Goal: Task Accomplishment & Management: Complete application form

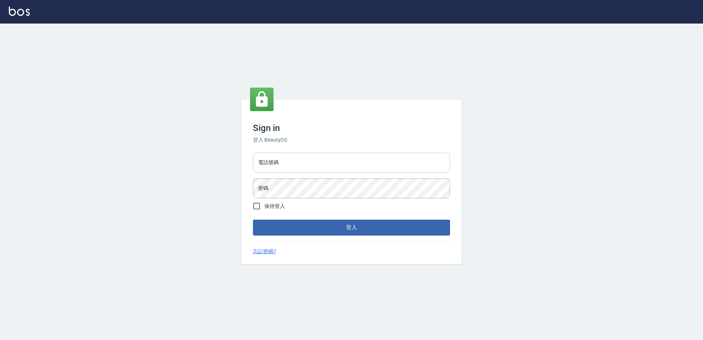
click at [278, 158] on input "電話號碼" at bounding box center [351, 163] width 197 height 20
type input "0426865599"
click at [253, 220] on button "登入" at bounding box center [351, 227] width 197 height 15
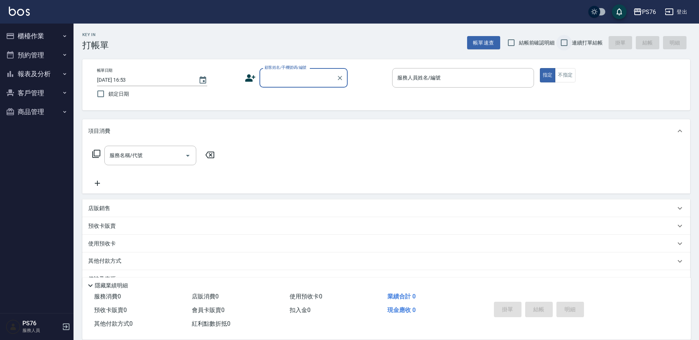
click at [567, 37] on input "連續打單結帳" at bounding box center [564, 42] width 15 height 15
checkbox input "true"
click at [297, 84] on input "顧客姓名/手機號碼/編號" at bounding box center [298, 77] width 71 height 13
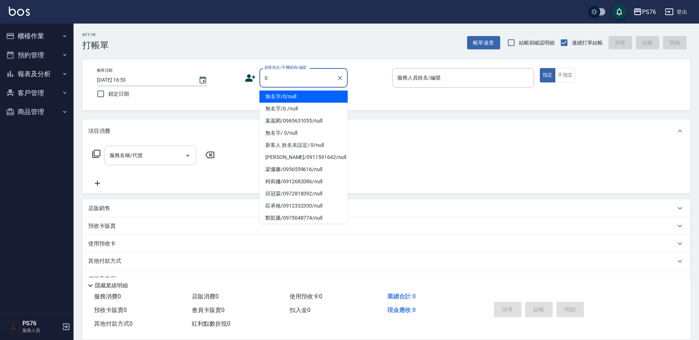
type input "無名字/0/null"
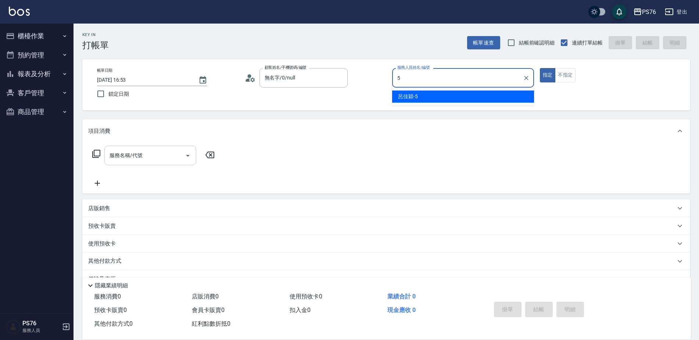
type input "呂佳穎-5"
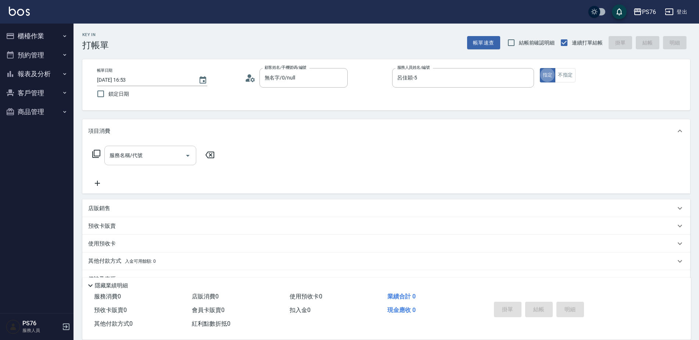
type button "true"
click at [150, 159] on input "服務名稱/代號" at bounding box center [145, 155] width 74 height 13
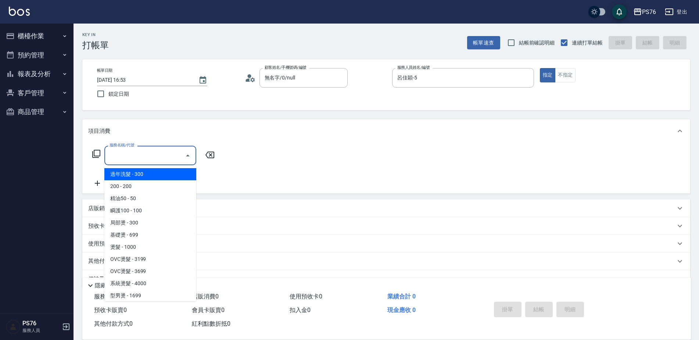
type input "0"
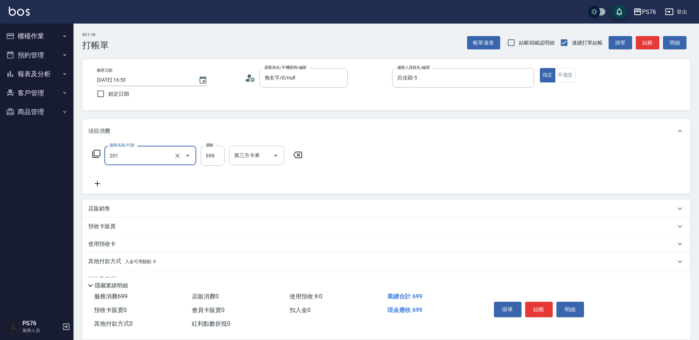
type input "基礎燙(201)"
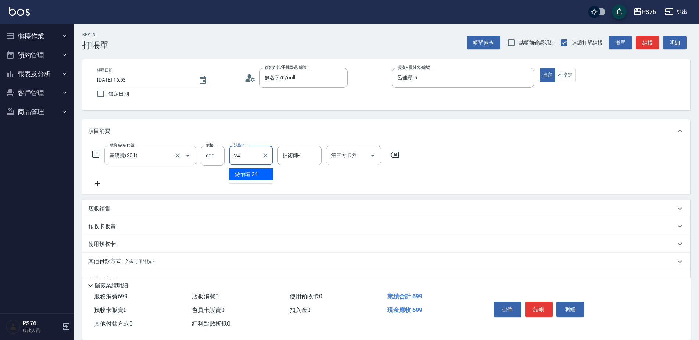
type input "游怡瑄-24"
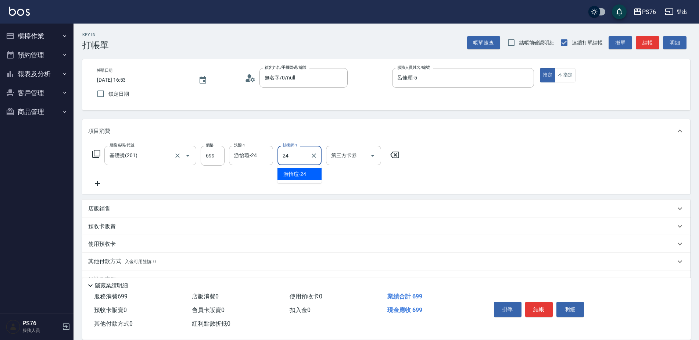
type input "游怡瑄-24"
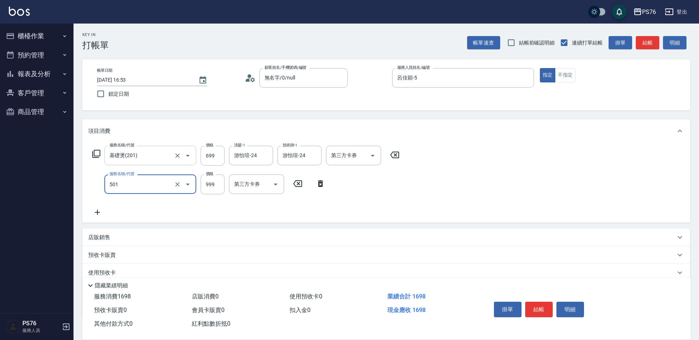
type input "染髮(501)"
type input "1000"
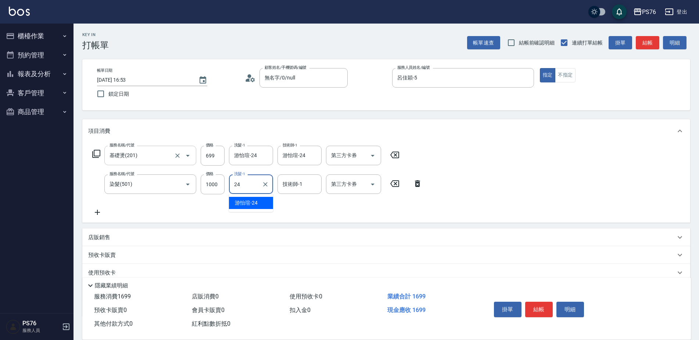
type input "游怡瑄-24"
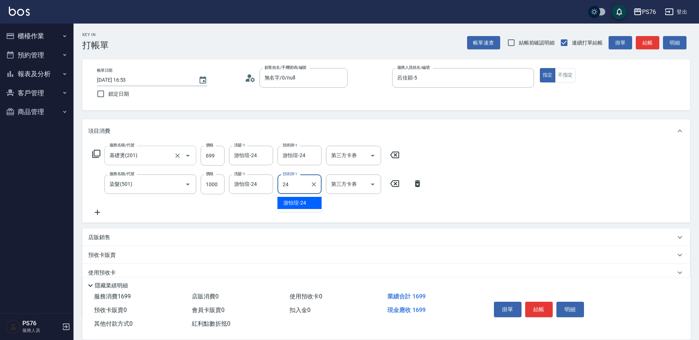
type input "游怡瑄-24"
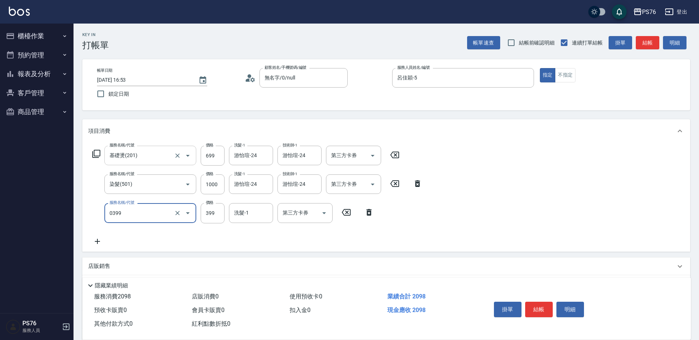
type input "海鹽399(0399)"
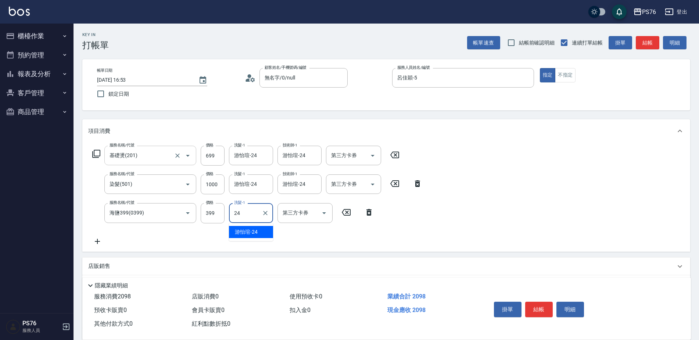
type input "游怡瑄-24"
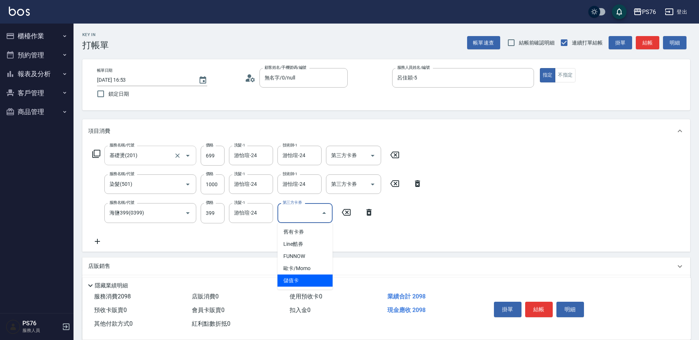
type input "儲值卡"
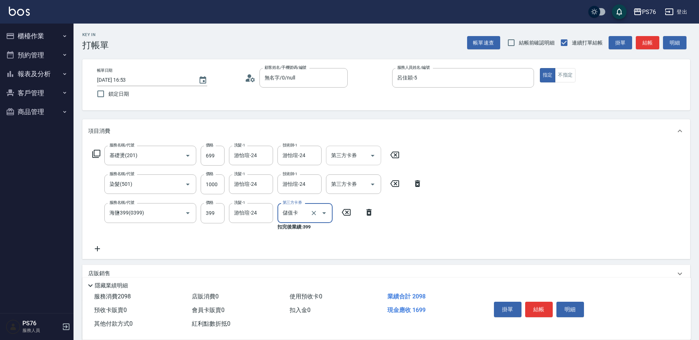
click at [379, 156] on div "第三方卡券" at bounding box center [353, 155] width 55 height 19
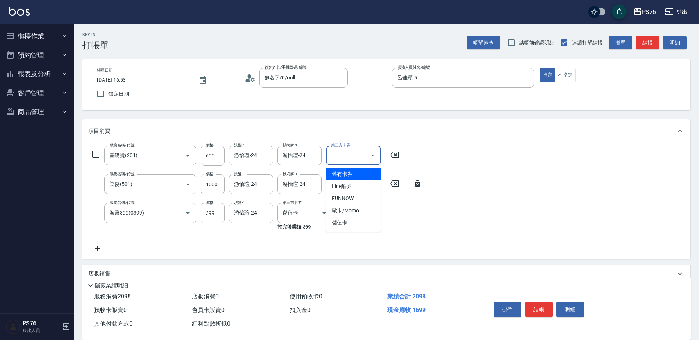
click at [377, 158] on icon "Close" at bounding box center [372, 155] width 9 height 9
click at [370, 161] on button "Open" at bounding box center [373, 156] width 12 height 12
click at [360, 220] on span "儲值卡" at bounding box center [353, 223] width 55 height 12
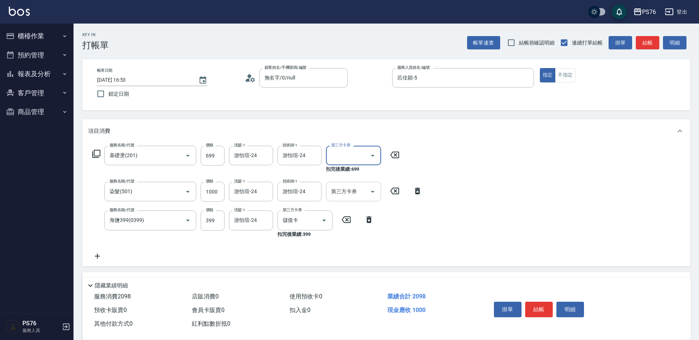
type input "儲值卡"
click at [372, 185] on div at bounding box center [372, 191] width 11 height 19
click at [374, 197] on button "Open" at bounding box center [373, 192] width 12 height 12
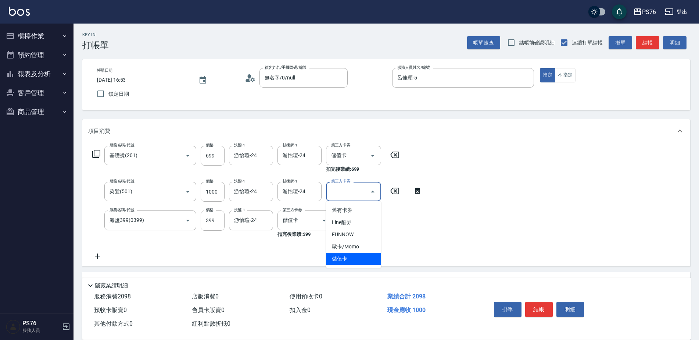
drag, startPoint x: 355, startPoint y: 254, endPoint x: 204, endPoint y: 247, distance: 150.9
click at [355, 254] on span "儲值卡" at bounding box center [353, 259] width 55 height 12
type input "儲值卡"
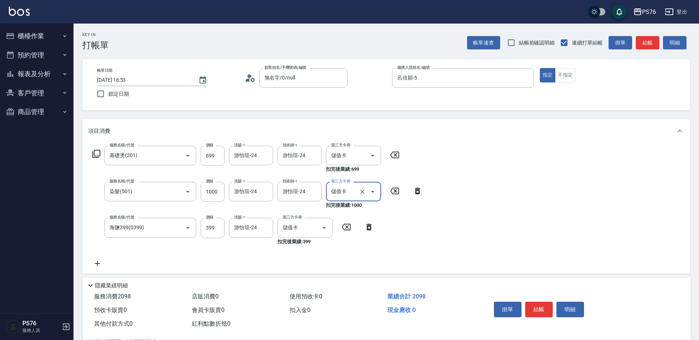
click at [101, 260] on icon at bounding box center [97, 263] width 18 height 9
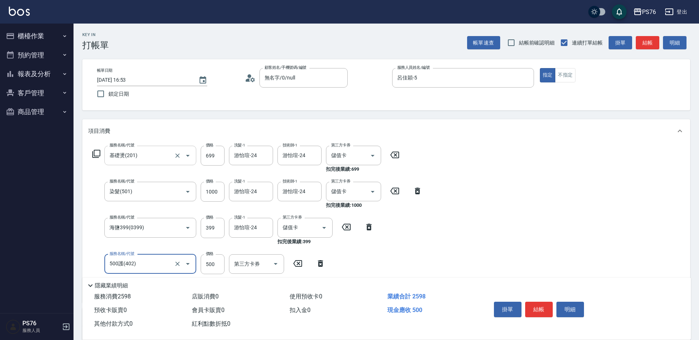
type input "500護(402)"
type input "600"
type input "游怡瑄-24"
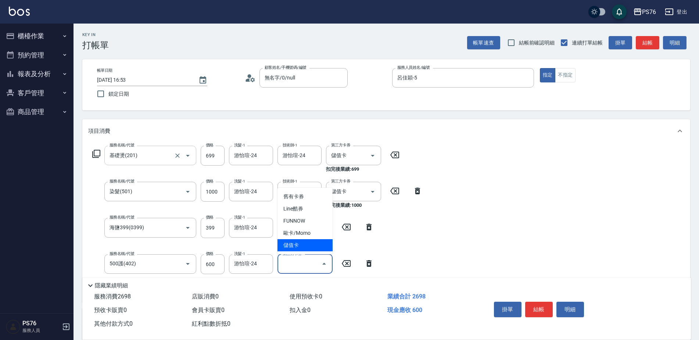
type input "儲值卡"
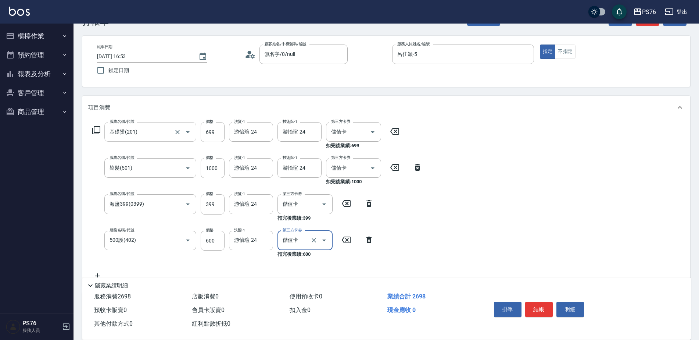
scroll to position [37, 0]
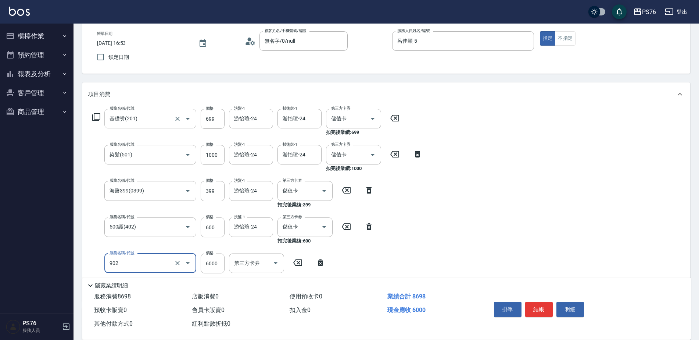
type input "儲值6000(902)"
type input "5000"
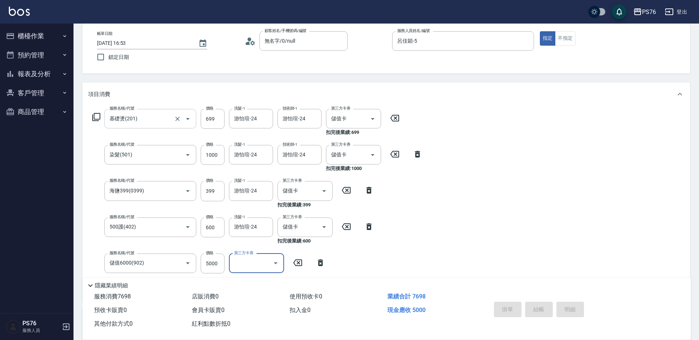
type input "[DATE] 16:54"
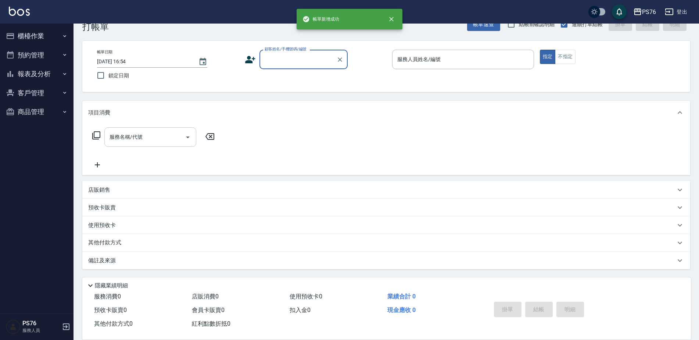
scroll to position [18, 0]
type input "無名字/0/null"
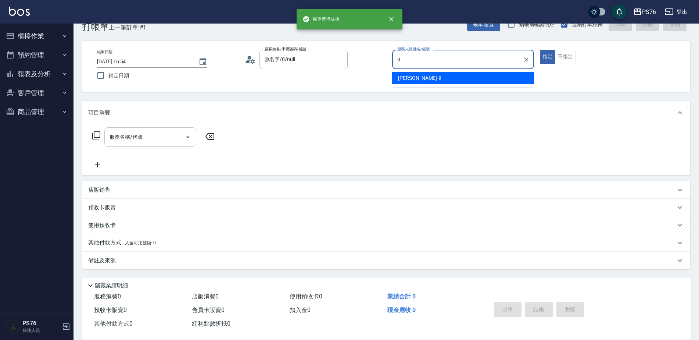
type input "[PERSON_NAME]-9"
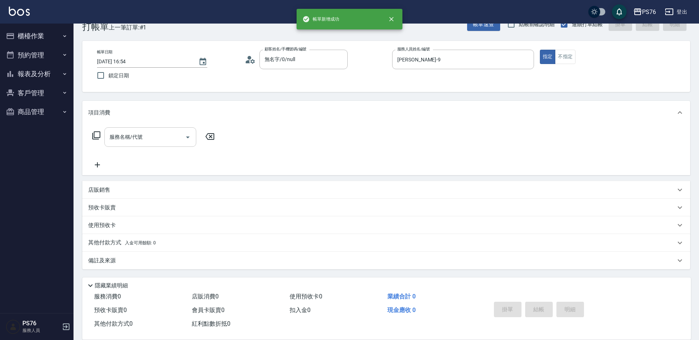
click at [148, 132] on input "服務名稱/代號" at bounding box center [145, 137] width 74 height 13
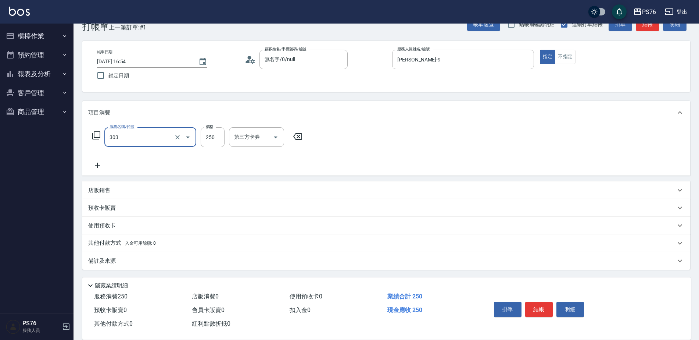
type input "剪髮(303)"
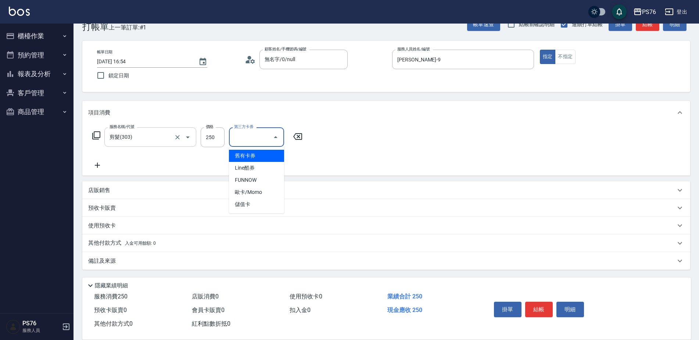
type input "儲值卡"
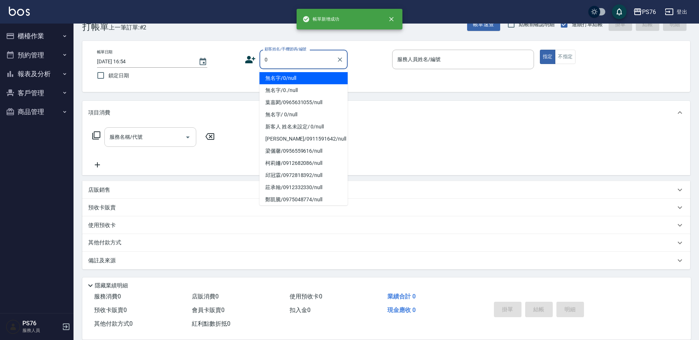
type input "無名字/0/null"
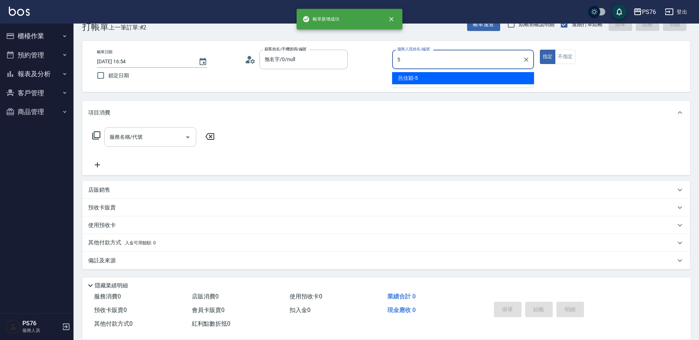
type input "呂佳穎-5"
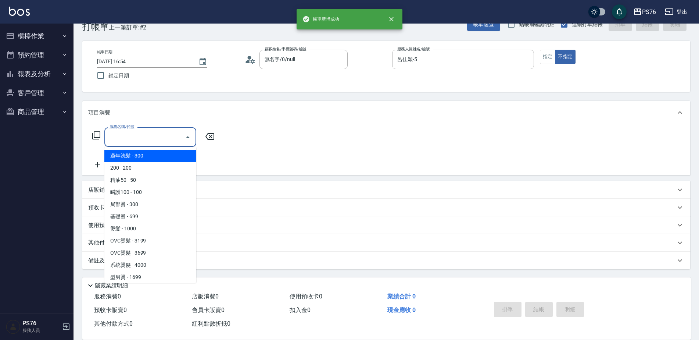
click at [148, 132] on input "服務名稱/代號" at bounding box center [145, 137] width 74 height 13
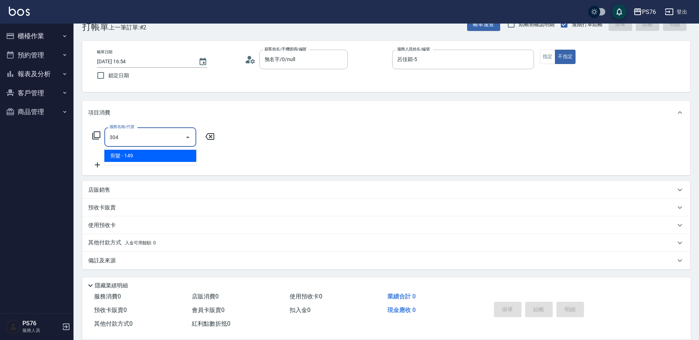
type input "剪髮(304)"
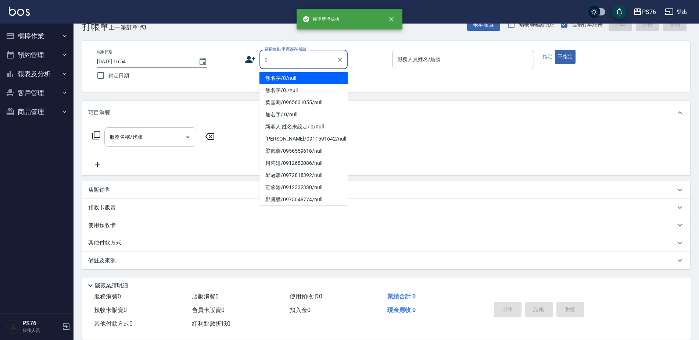
type input "無名字/0/null"
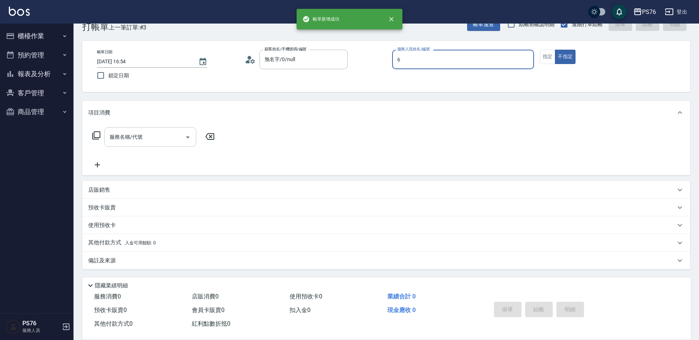
type input "洪彩娟-6"
type button "false"
click at [148, 132] on input "服務名稱/代號" at bounding box center [145, 137] width 74 height 13
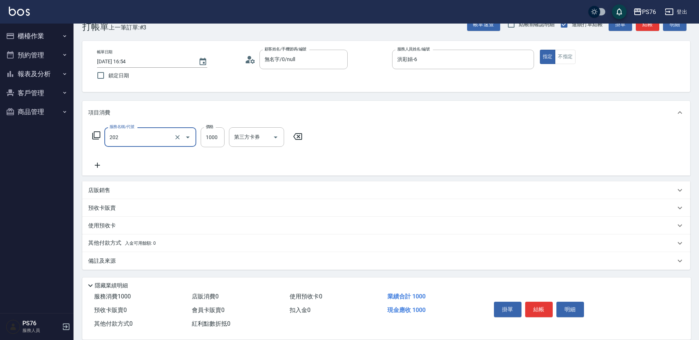
type input "燙髮(202)"
type input "1199"
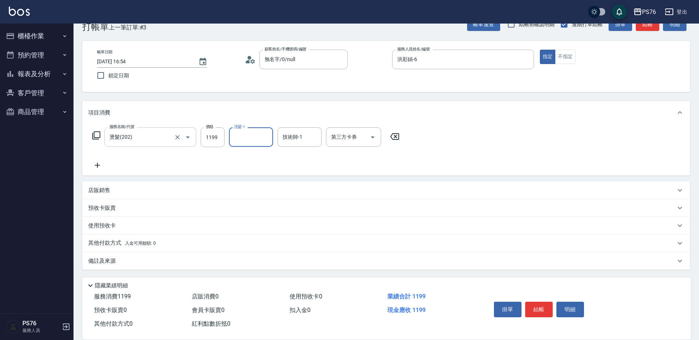
type input "2"
type input "[PERSON_NAME]33"
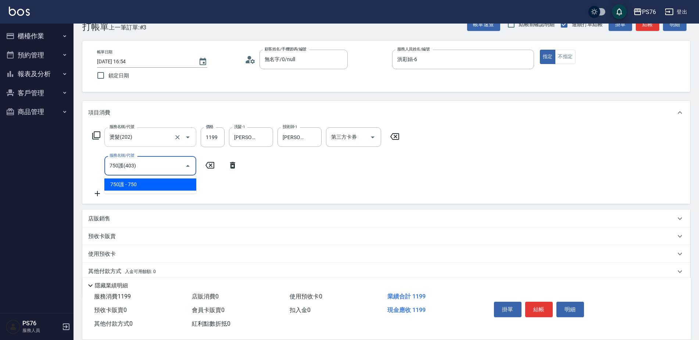
type input "750護(403)"
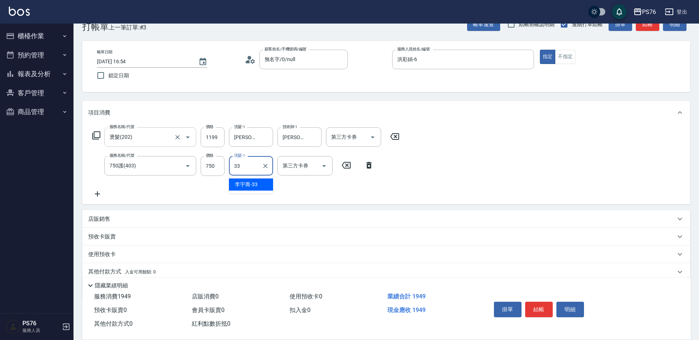
type input "[PERSON_NAME]33"
click at [135, 221] on div "店販銷售" at bounding box center [382, 219] width 588 height 8
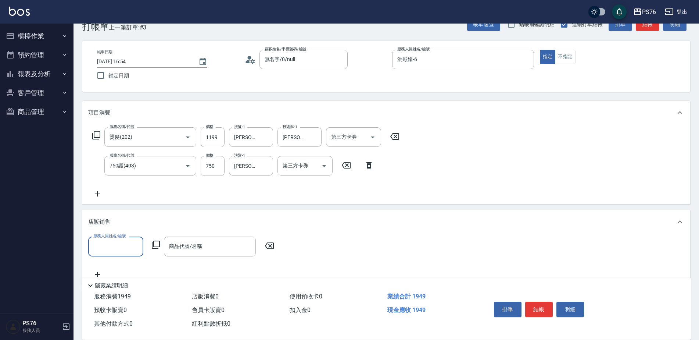
scroll to position [0, 0]
type input "洪彩娟-6"
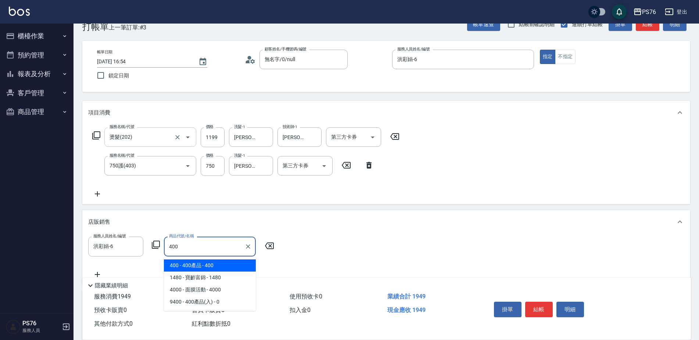
type input "400產品"
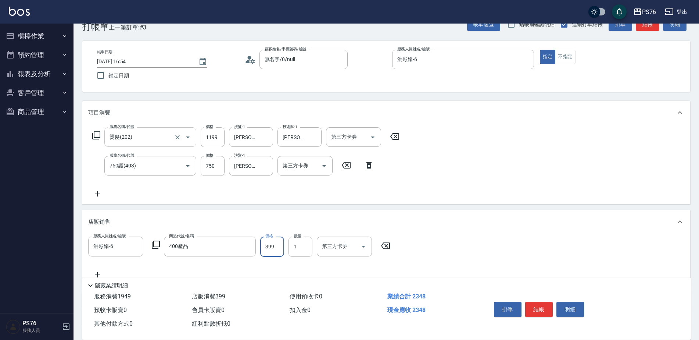
type input "399"
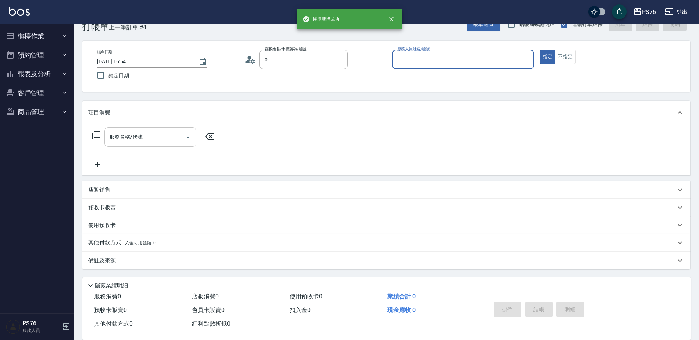
type input "無名字/0/null"
type input "呂佳穎-5"
click at [145, 142] on input "服務名稱/代號" at bounding box center [145, 137] width 74 height 13
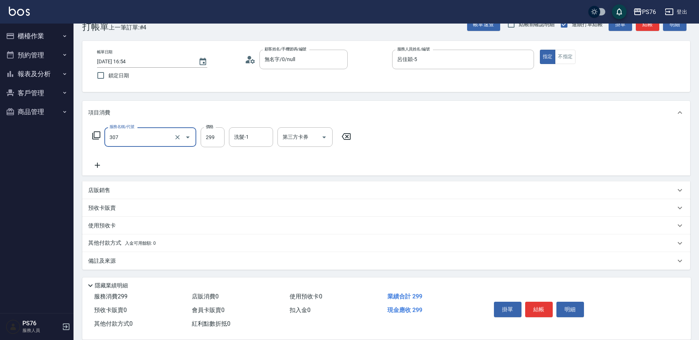
type input "剪髮(307)"
type input "游怡瑄-24"
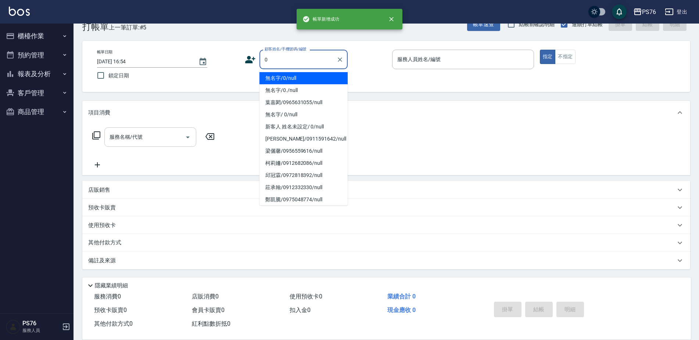
type input "無名字/0/null"
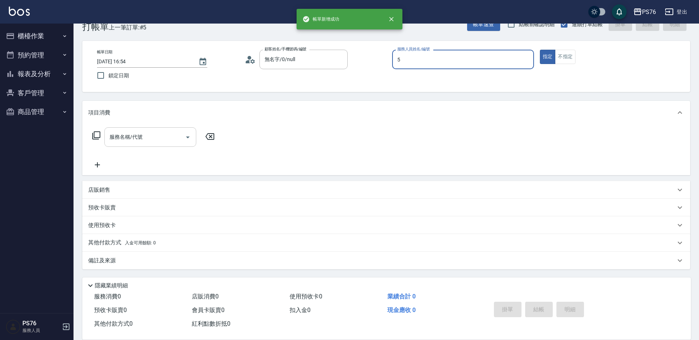
type input "呂佳穎-5"
click at [145, 142] on input "服務名稱/代號" at bounding box center [145, 137] width 74 height 13
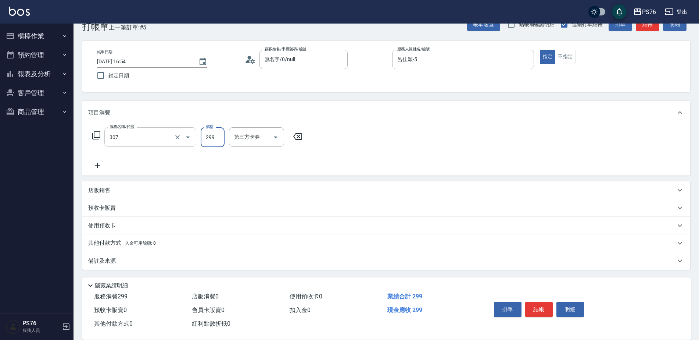
type input "剪髮(307)"
type input "游怡瑄-24"
type input "[DATE] 16:55"
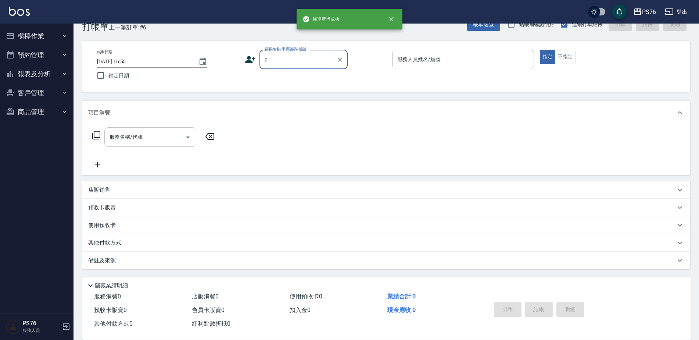
type input "無名字/0/null"
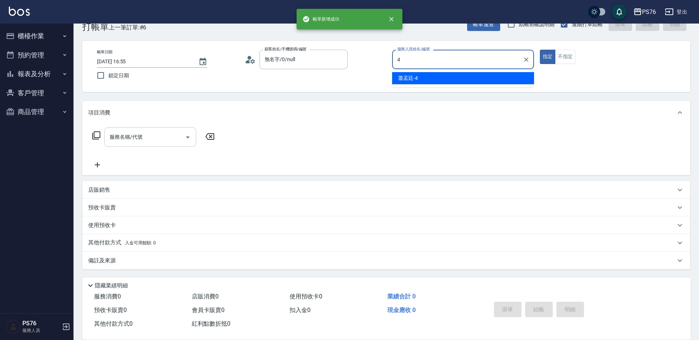
type input "蕭孟廷-4"
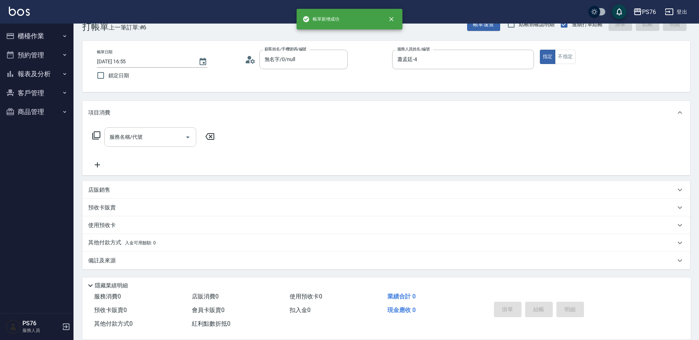
scroll to position [1, 0]
click at [145, 142] on input "服務名稱/代號" at bounding box center [145, 137] width 74 height 13
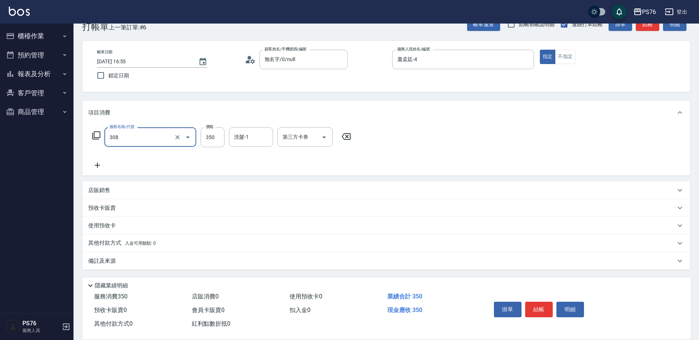
type input "洗+剪(308)"
type input "蕭孟廷-4"
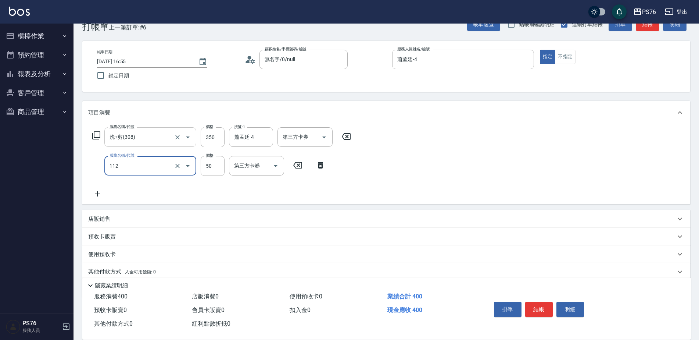
type input "精油50(112)"
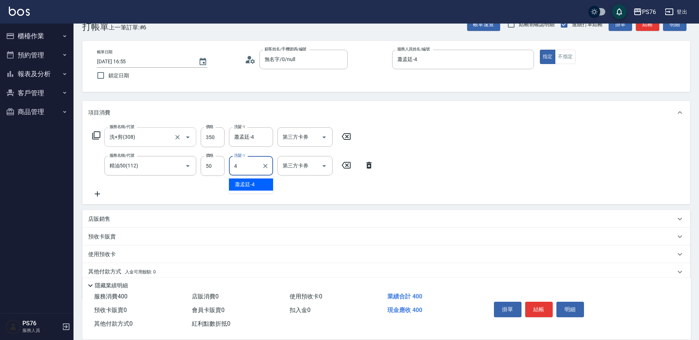
type input "蕭孟廷-4"
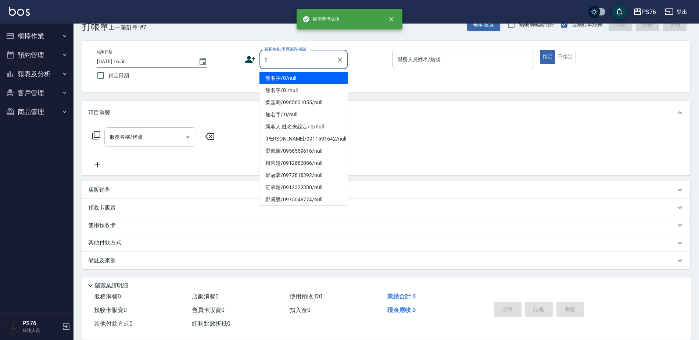
type input "無名字/0/null"
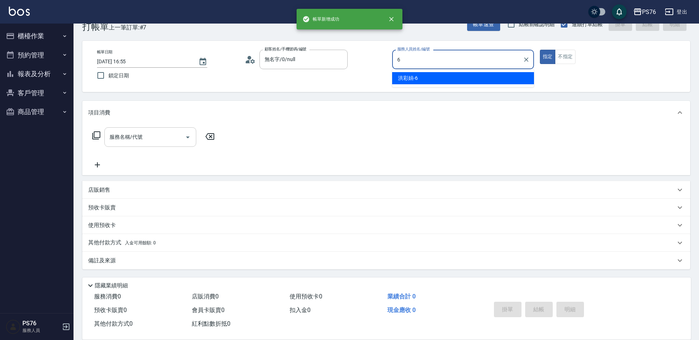
type input "洪彩娟-6"
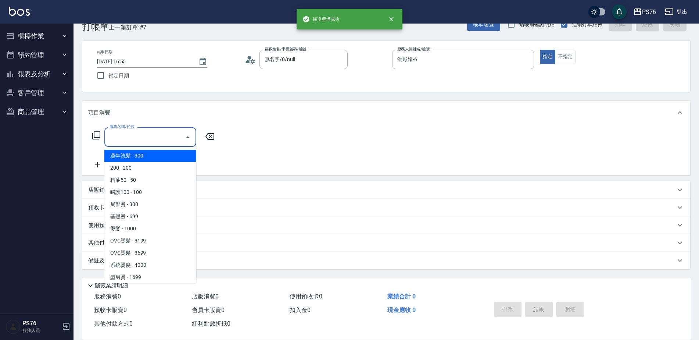
click at [145, 142] on input "服務名稱/代號" at bounding box center [145, 137] width 74 height 13
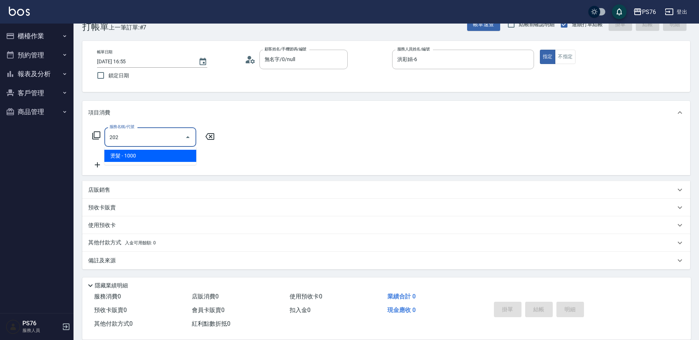
type input "燙髮(202)"
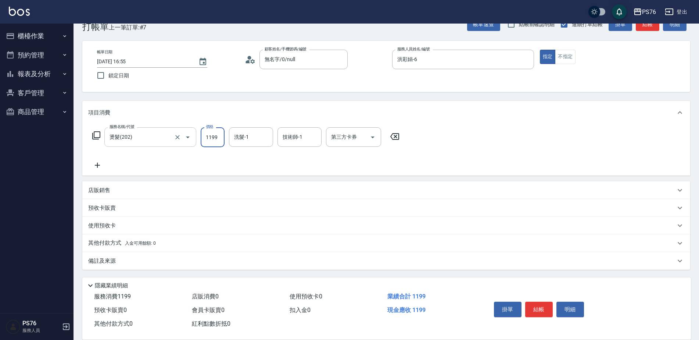
type input "1199"
type input "[PERSON_NAME]33"
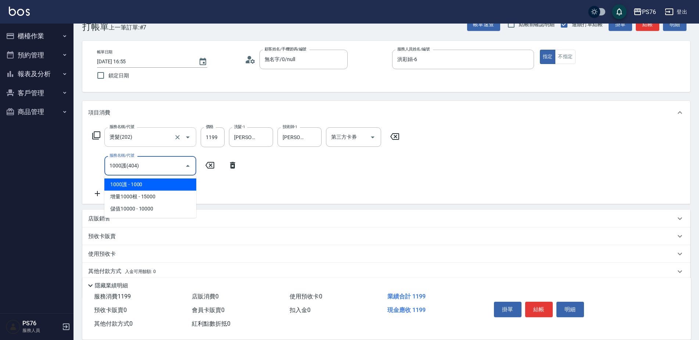
type input "1000護(404)"
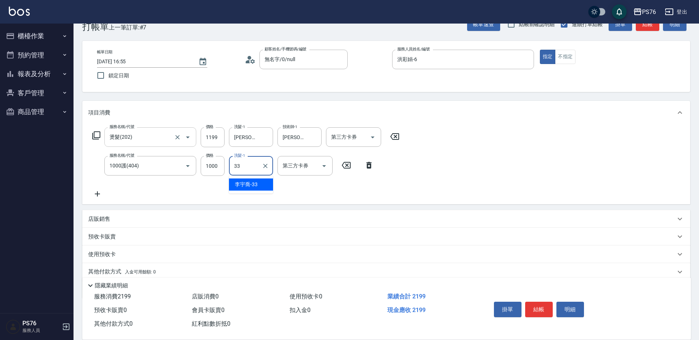
type input "[PERSON_NAME]33"
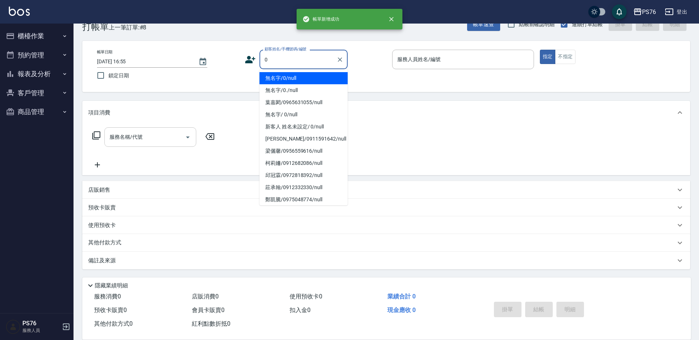
type input "無名字/0/null"
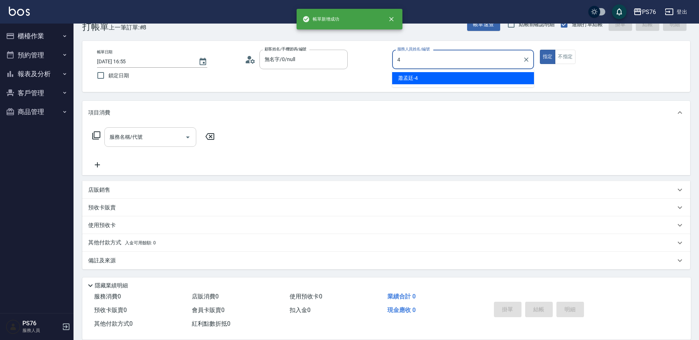
type input "蕭孟廷-4"
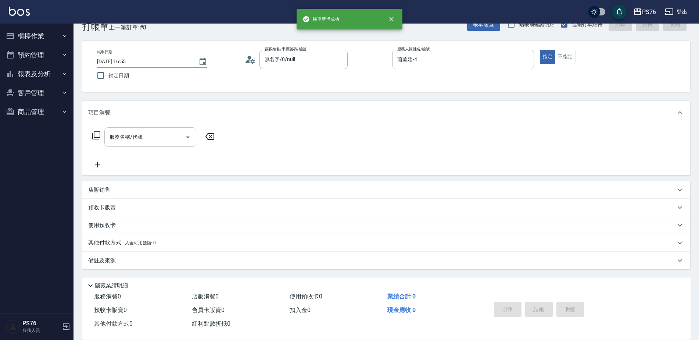
click at [145, 142] on input "服務名稱/代號" at bounding box center [145, 137] width 74 height 13
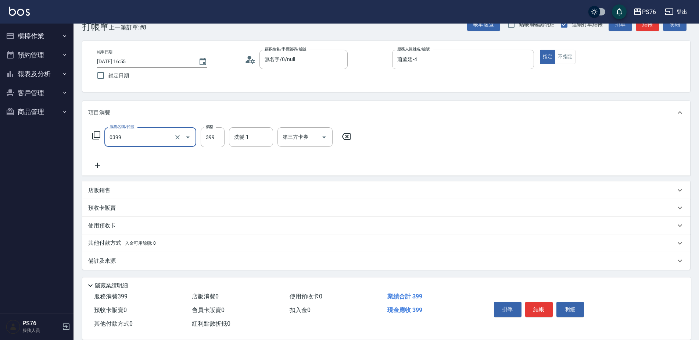
type input "海鹽399(0399)"
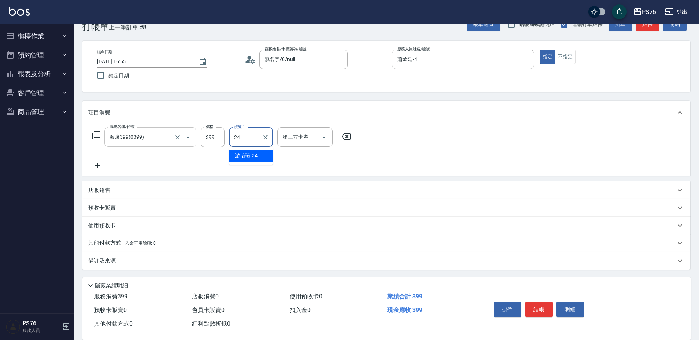
type input "游怡瑄-24"
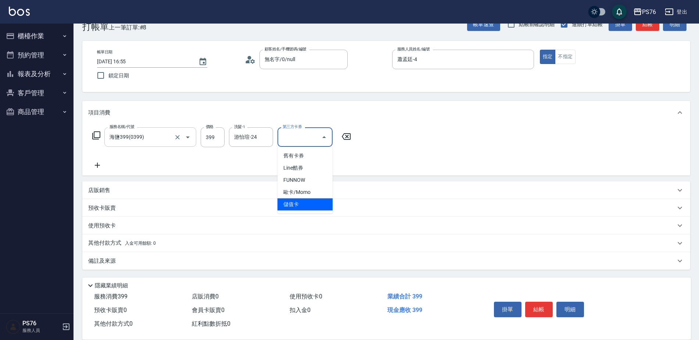
type input "儲值卡"
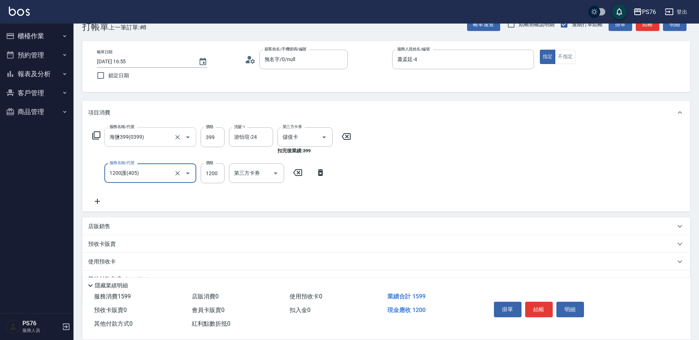
type input "1200護(405)"
type input "1100"
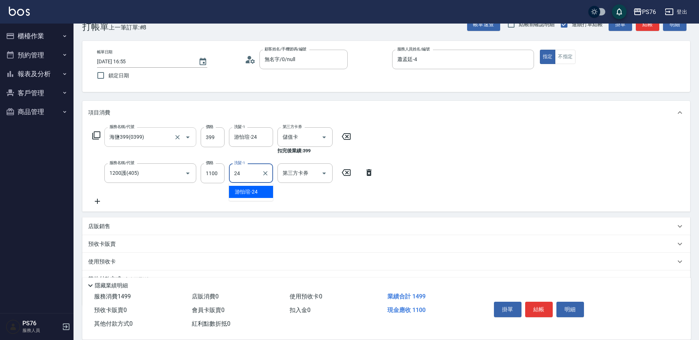
type input "游怡瑄-24"
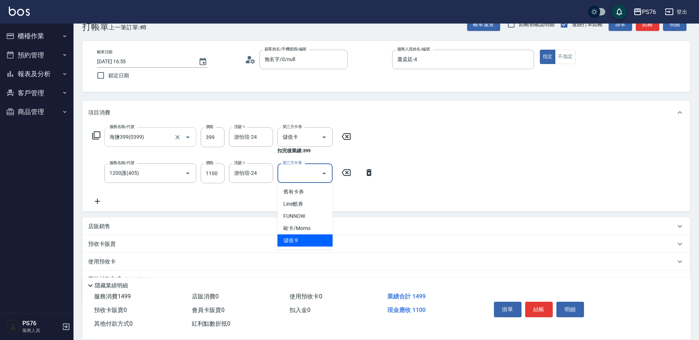
type input "儲值卡"
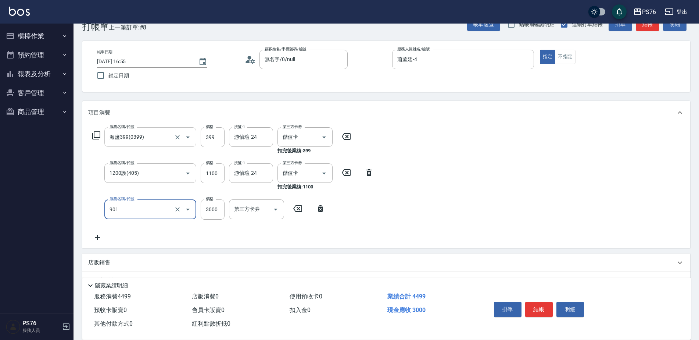
type input "儲值3000(901)"
click at [149, 138] on input "海鹽399(0399)" at bounding box center [140, 137] width 65 height 13
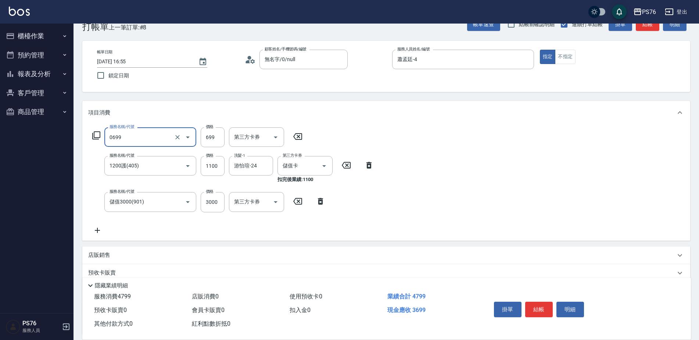
type input "精油SPA(0699)"
click at [214, 139] on input "699" at bounding box center [213, 137] width 24 height 20
type input "599"
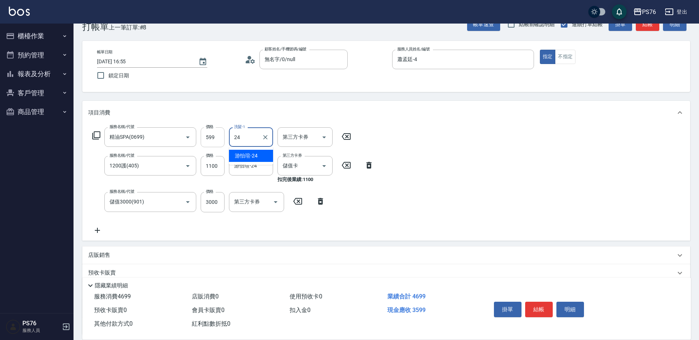
type input "游怡瑄-24"
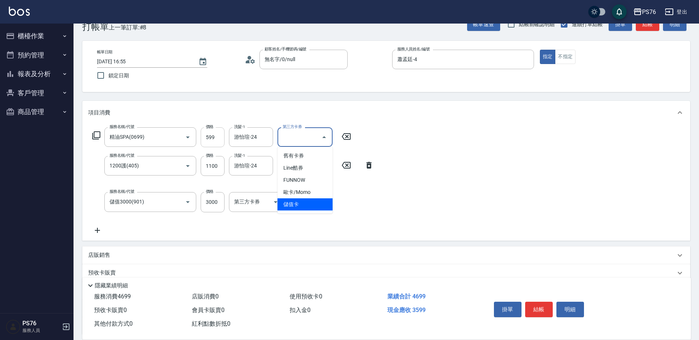
type input "儲值卡"
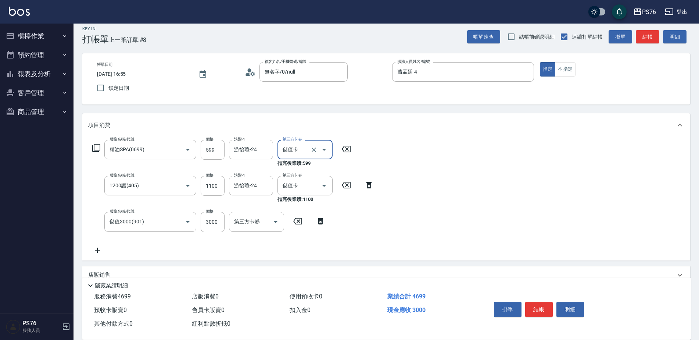
scroll to position [0, 0]
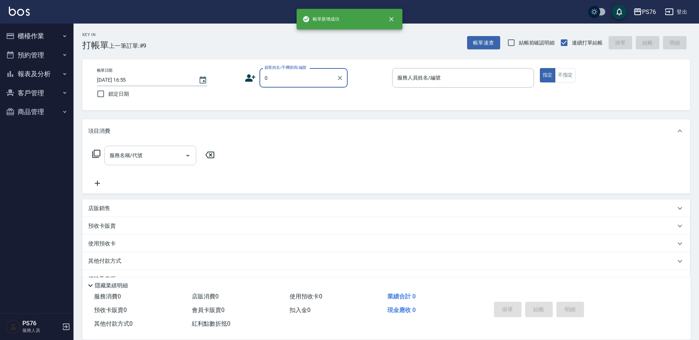
type input "無名字/0/null"
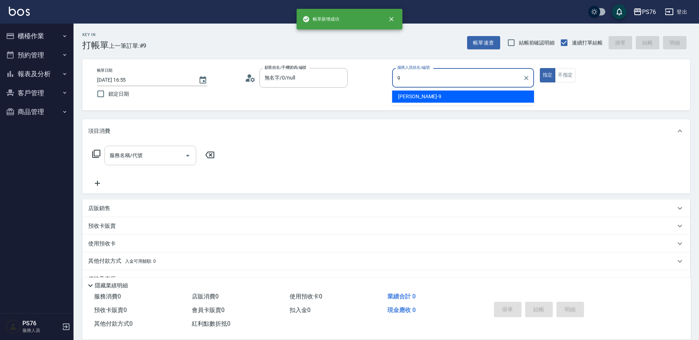
type input "[PERSON_NAME]-9"
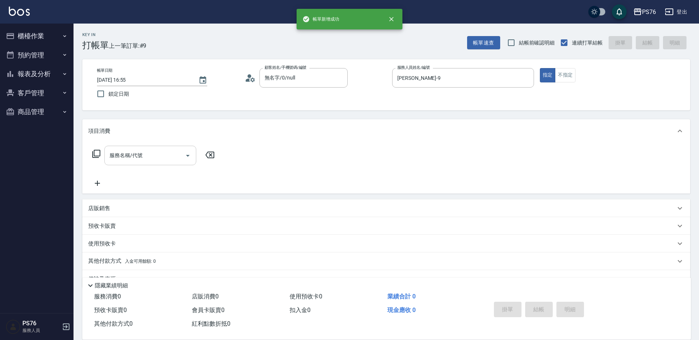
click at [154, 154] on input "服務名稱/代號" at bounding box center [145, 155] width 74 height 13
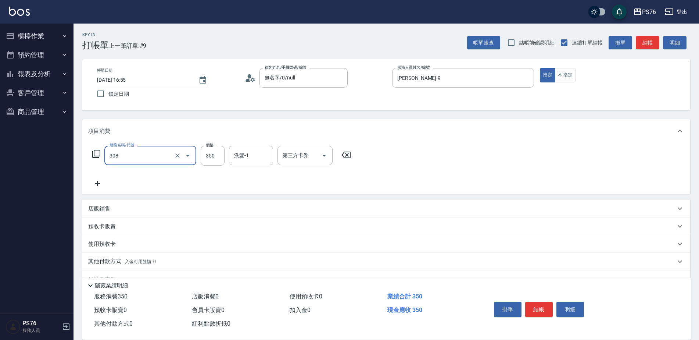
type input "洗+剪(308)"
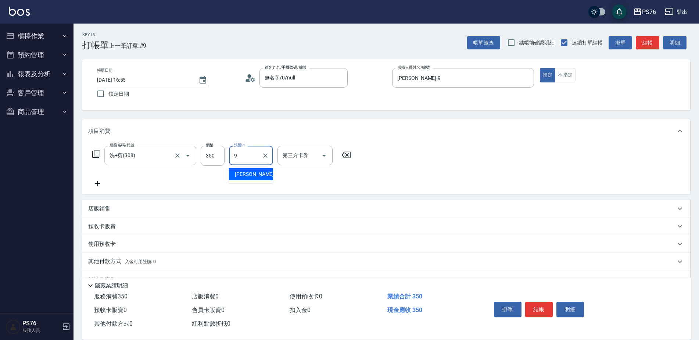
type input "[PERSON_NAME]-9"
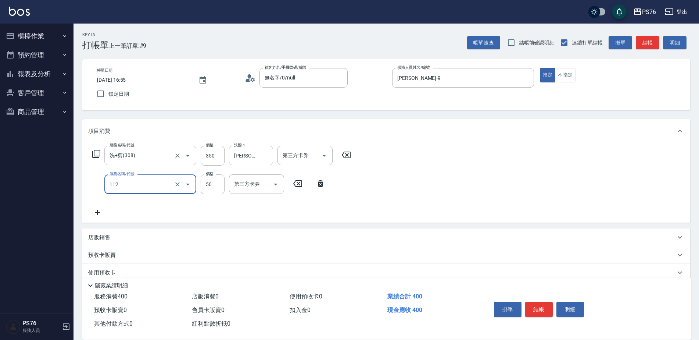
type input "精油50(112)"
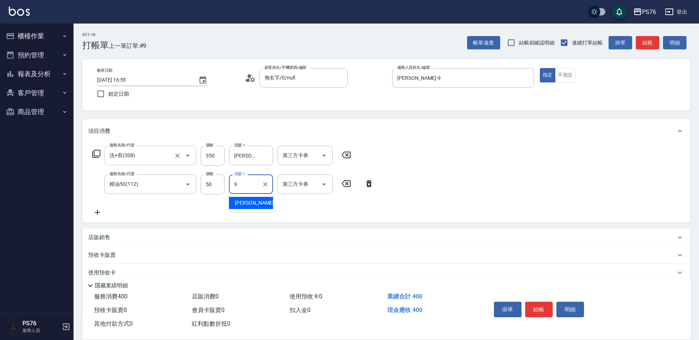
type input "[PERSON_NAME]-9"
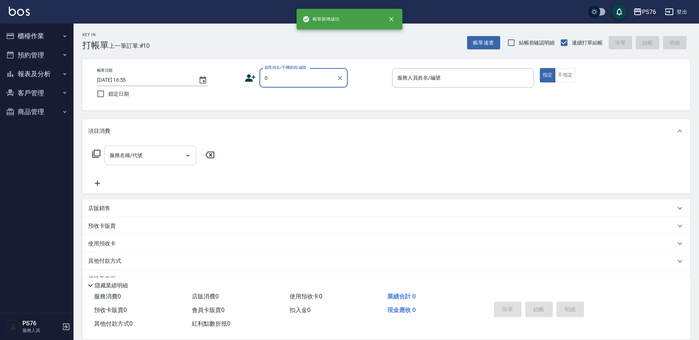
type input "無名字/0/null"
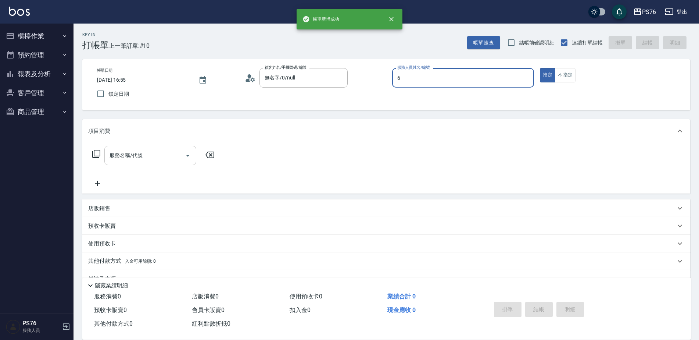
type input "洪彩娟-6"
click at [154, 154] on input "服務名稱/代號" at bounding box center [145, 155] width 74 height 13
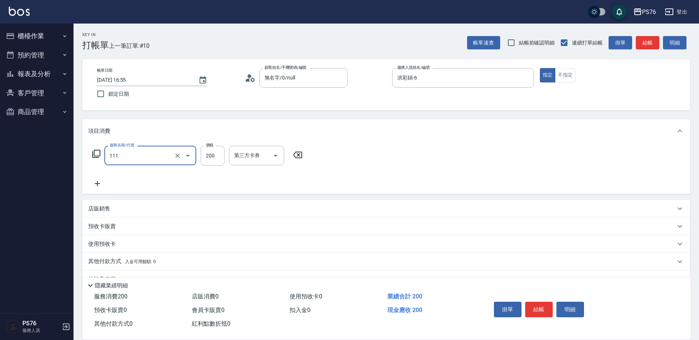
type input "200(111)"
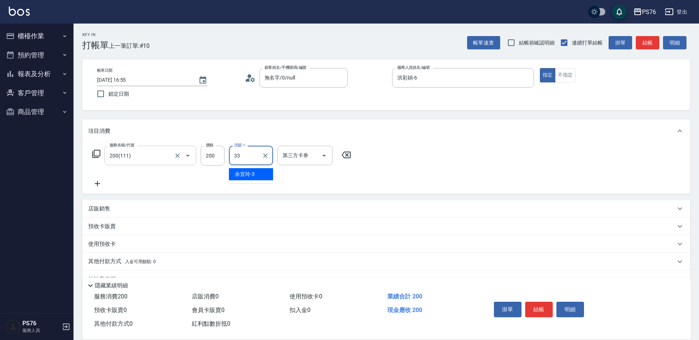
type input "[PERSON_NAME]33"
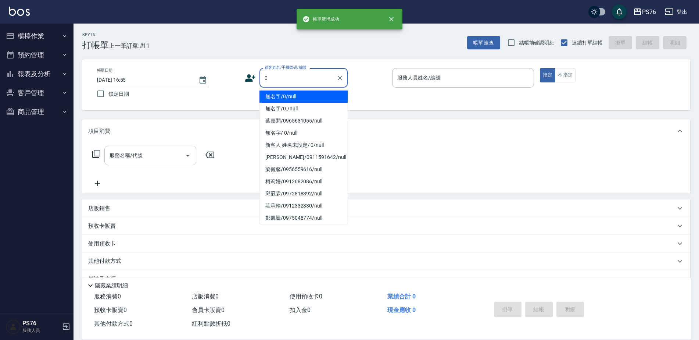
type input "無名字/0/null"
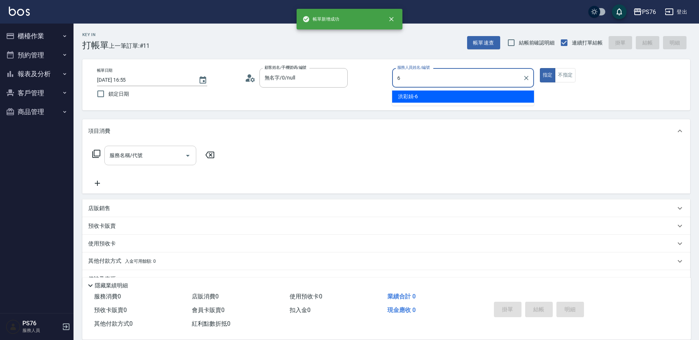
type input "洪彩娟-6"
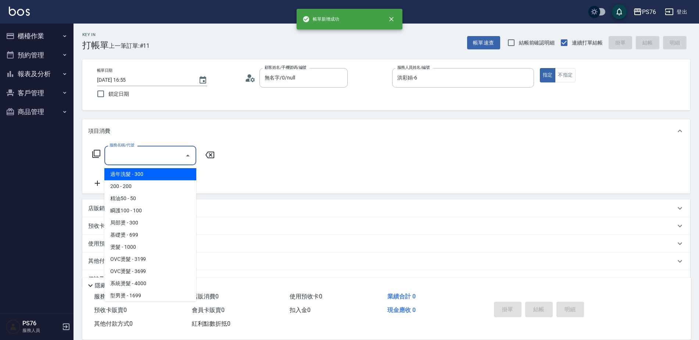
click at [154, 154] on input "服務名稱/代號" at bounding box center [145, 155] width 74 height 13
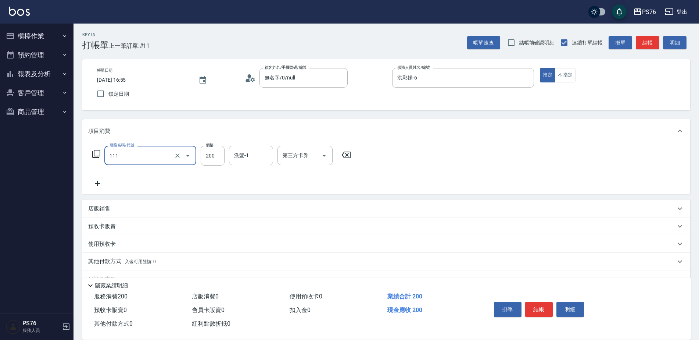
type input "200(111)"
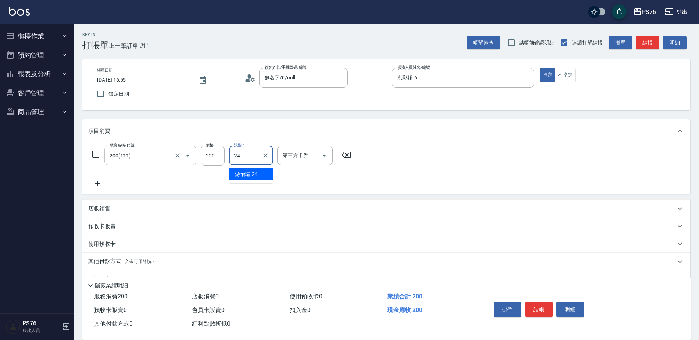
type input "游怡瑄-24"
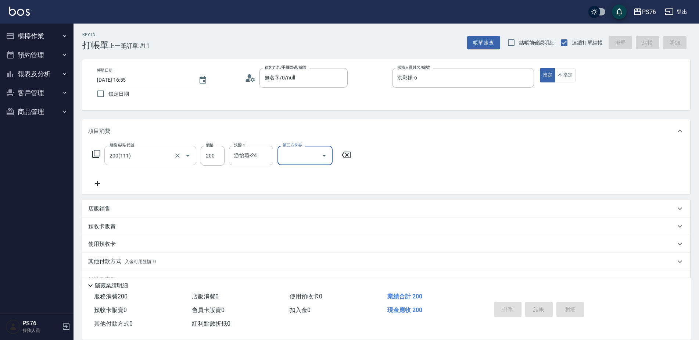
type input "[DATE] 16:56"
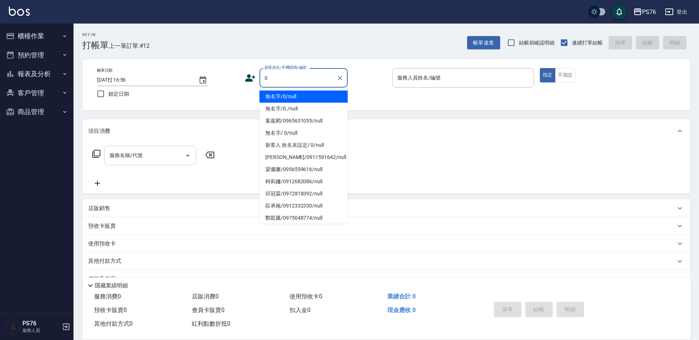
type input "無名字/0/null"
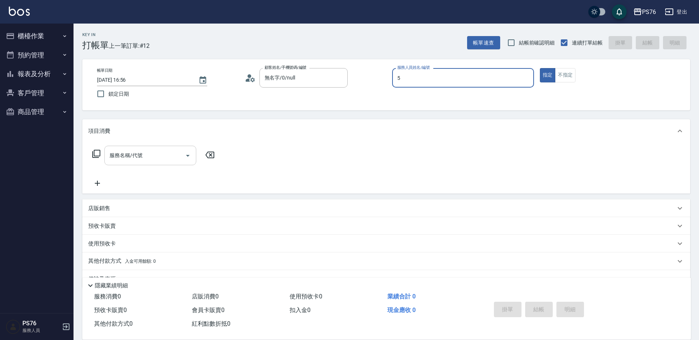
type input "呂佳穎-5"
click at [154, 154] on input "服務名稱/代號" at bounding box center [145, 155] width 74 height 13
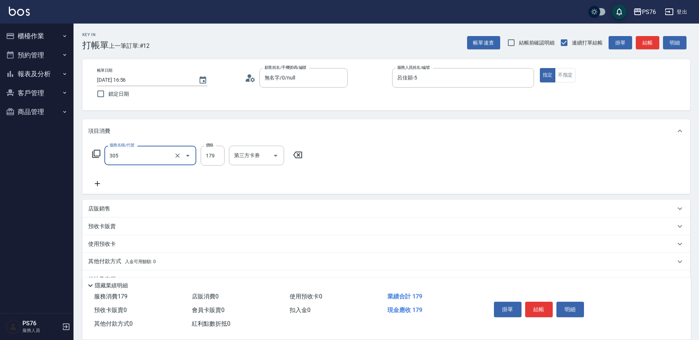
type input "剪髮(305)"
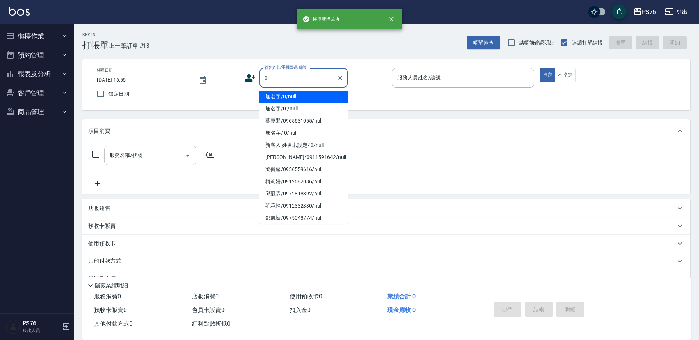
type input "無名字/0/null"
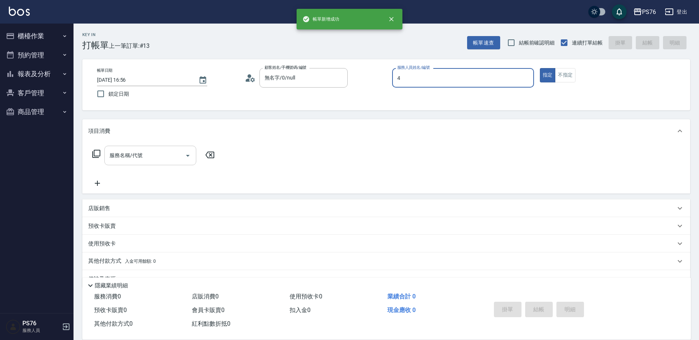
type input "蕭孟廷-4"
click at [154, 154] on input "服務名稱/代號" at bounding box center [145, 155] width 74 height 13
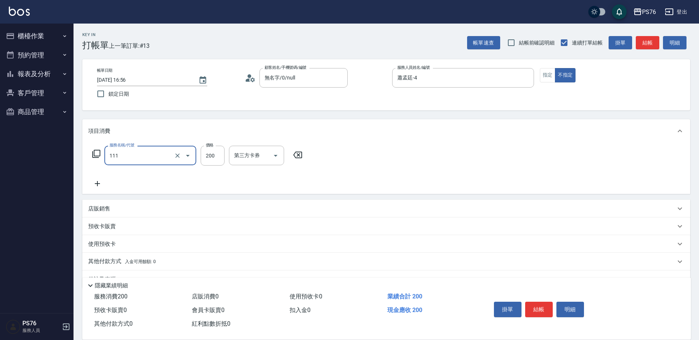
type input "200(111)"
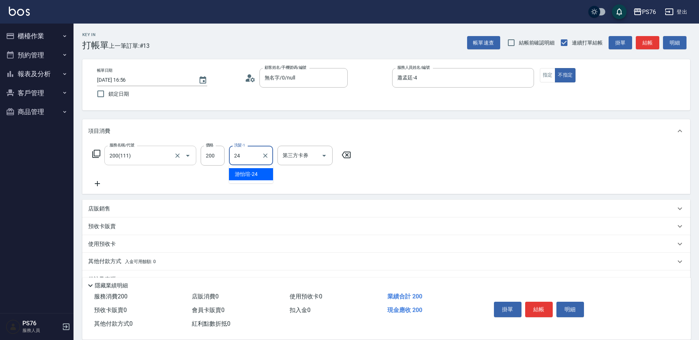
type input "游怡瑄-24"
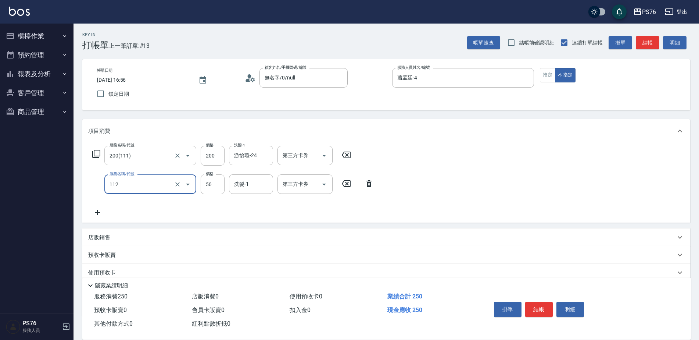
type input "精油50(112)"
type input "游怡瑄-24"
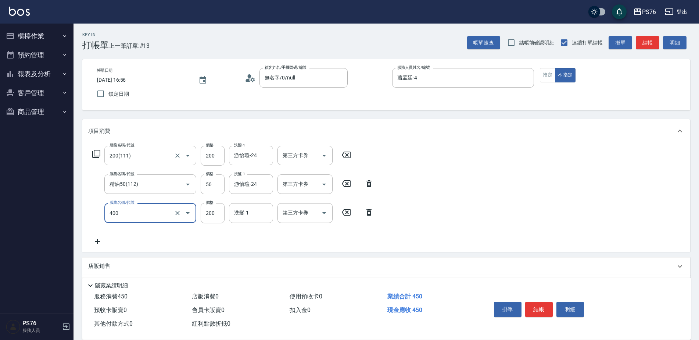
type input "自備護髮(400)"
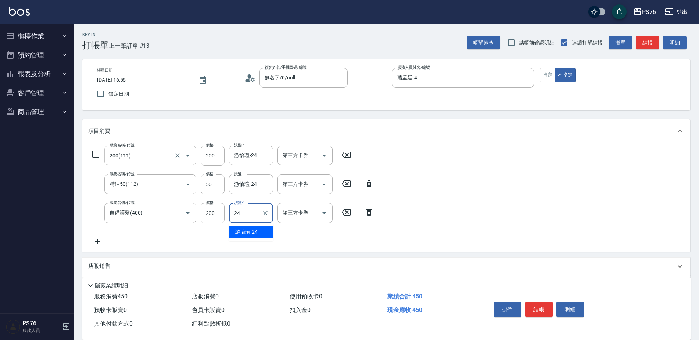
type input "游怡瑄-24"
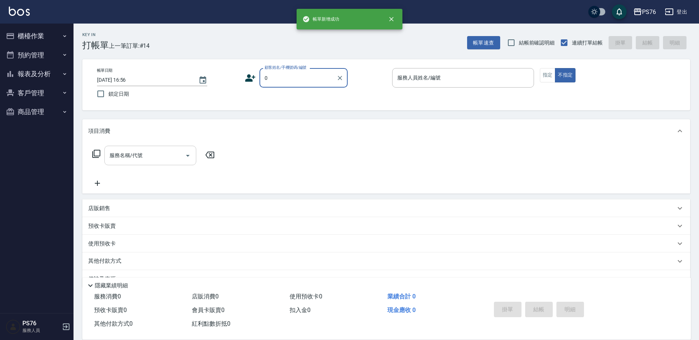
type input "無名字/0/null"
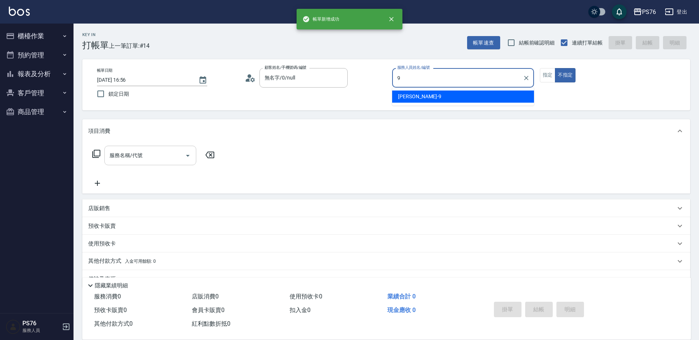
type input "[PERSON_NAME]-9"
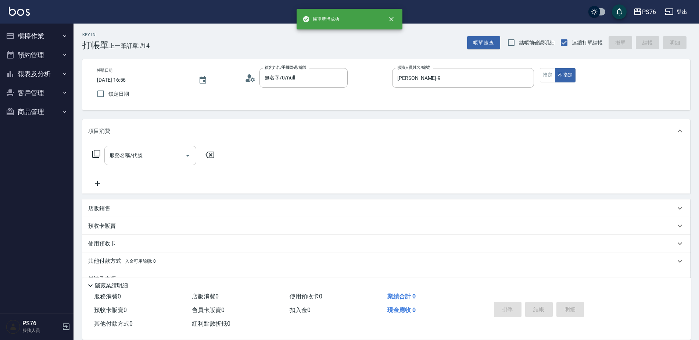
click at [154, 154] on input "服務名稱/代號" at bounding box center [145, 155] width 74 height 13
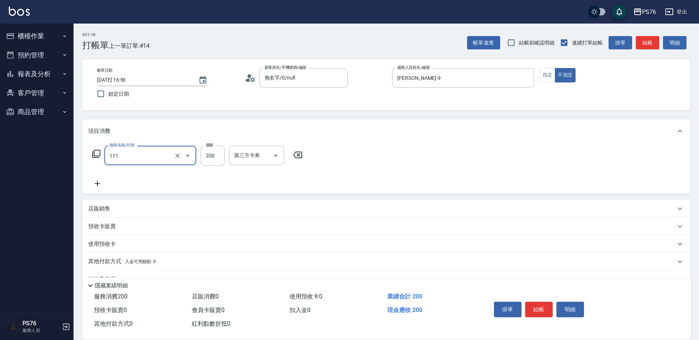
type input "200(111)"
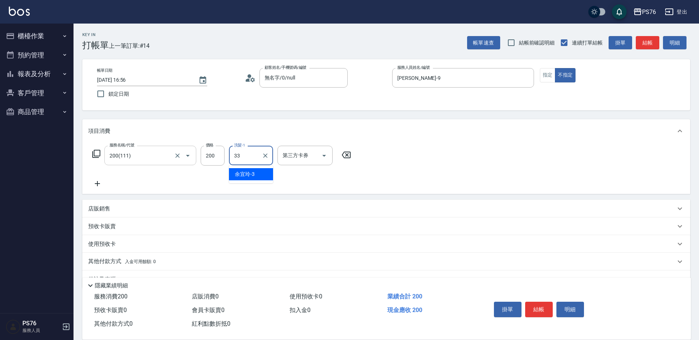
type input "[PERSON_NAME]33"
